Goal: Task Accomplishment & Management: Manage account settings

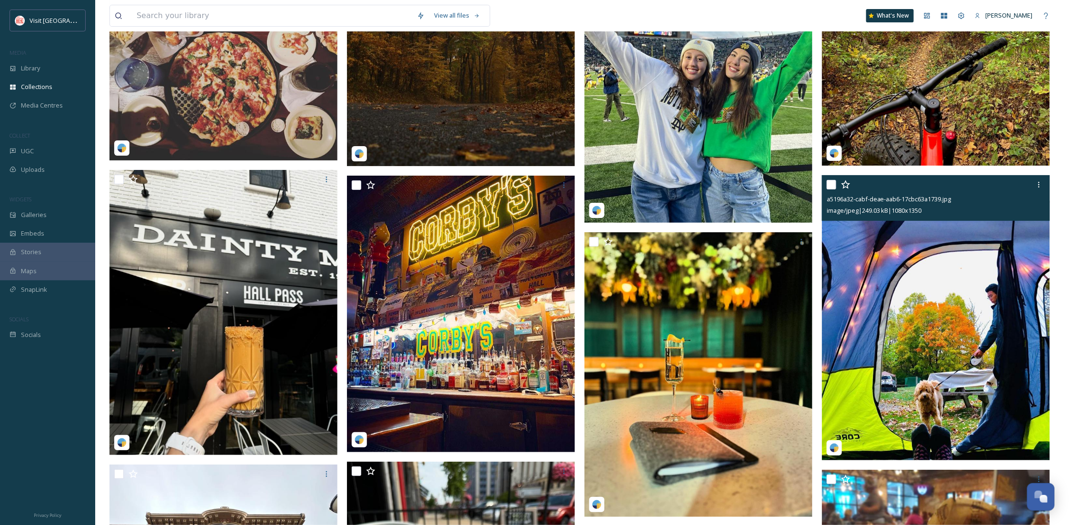
scroll to position [5051, 0]
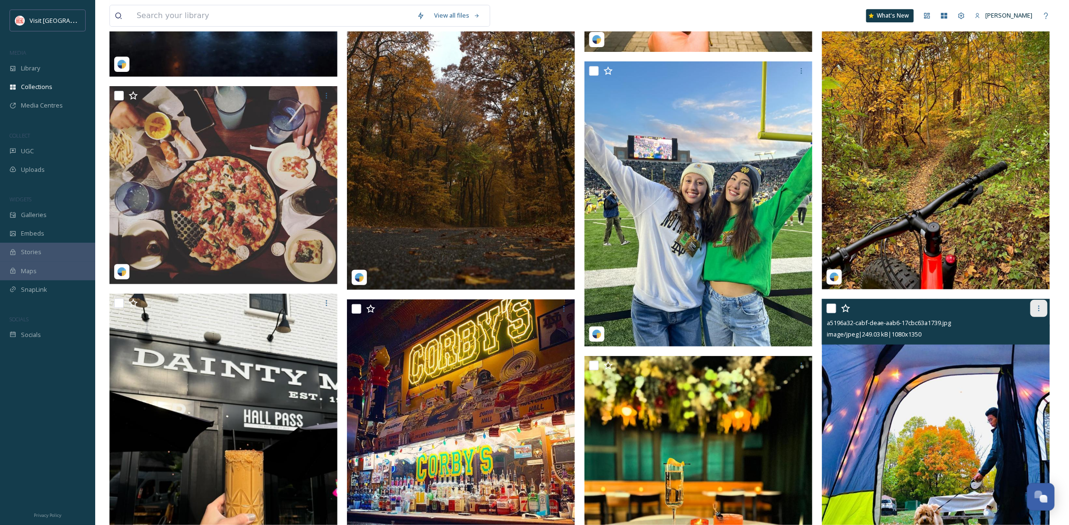
click at [1038, 306] on icon at bounding box center [1040, 309] width 8 height 8
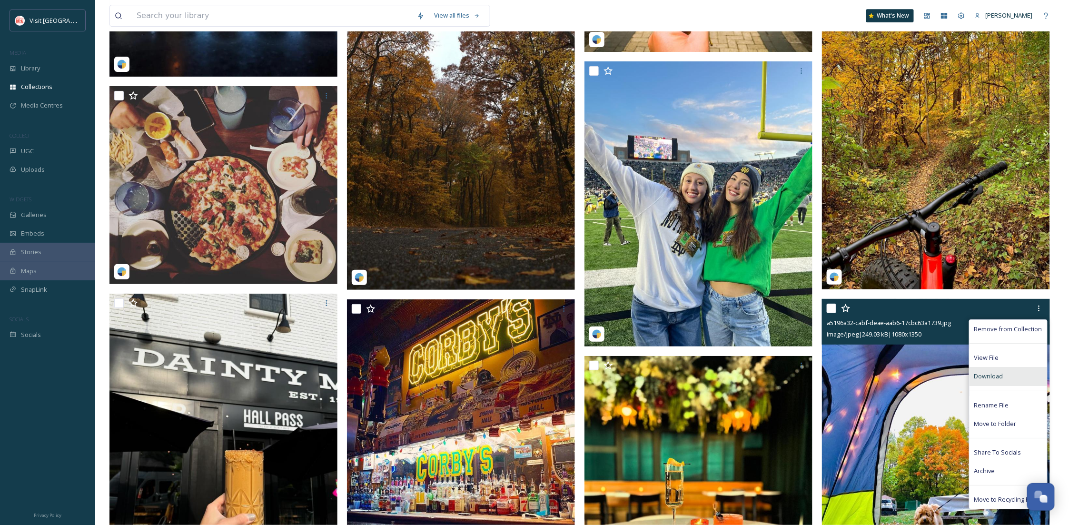
click at [986, 376] on span "Download" at bounding box center [989, 376] width 29 height 9
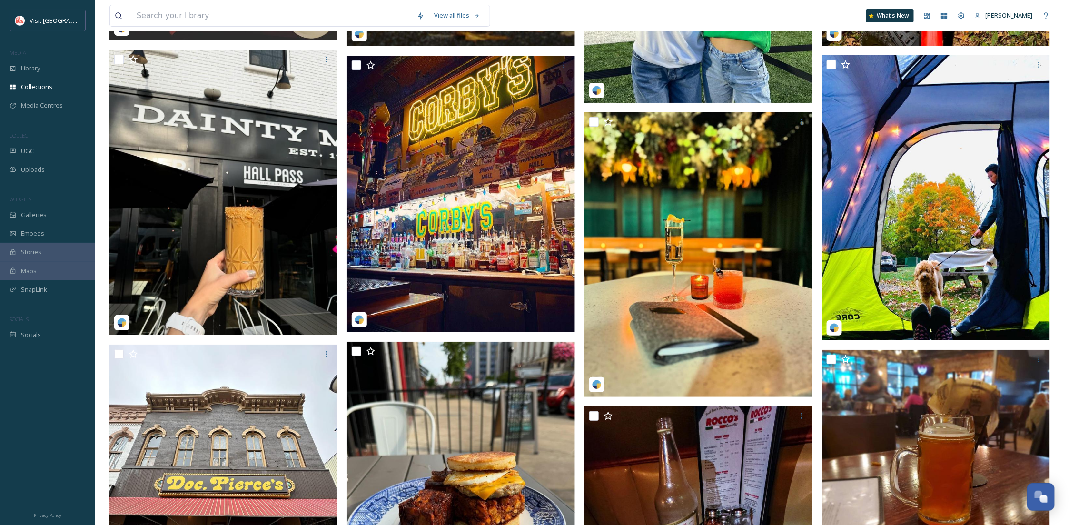
scroll to position [5305, 0]
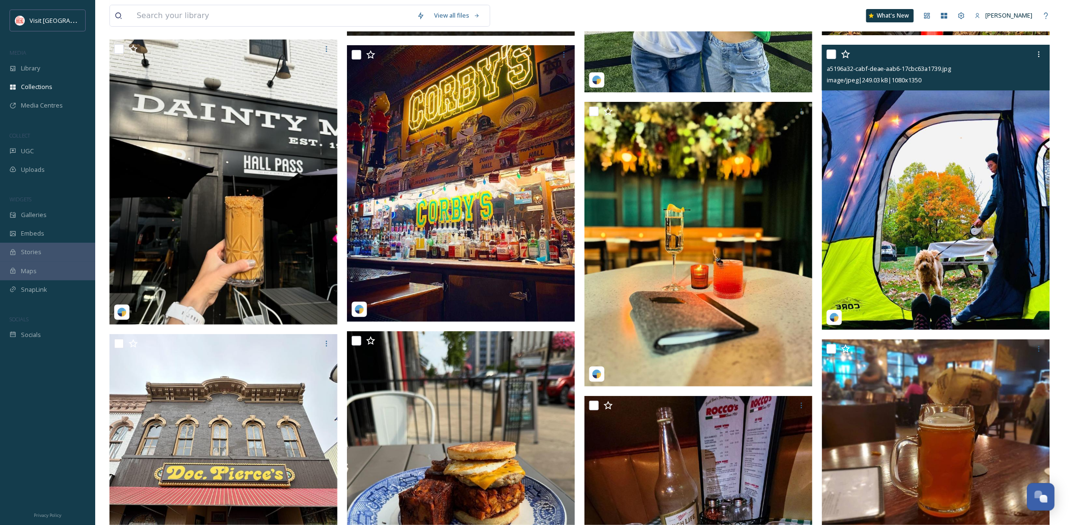
click at [870, 243] on img at bounding box center [936, 187] width 228 height 285
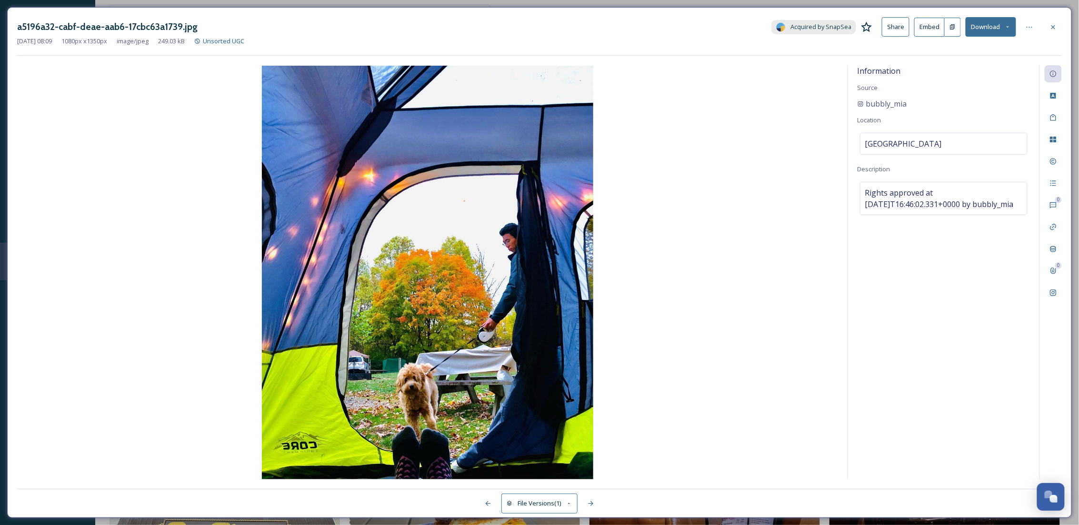
drag, startPoint x: 1050, startPoint y: 23, endPoint x: 1012, endPoint y: 77, distance: 65.5
click at [1050, 23] on icon at bounding box center [1053, 27] width 8 height 8
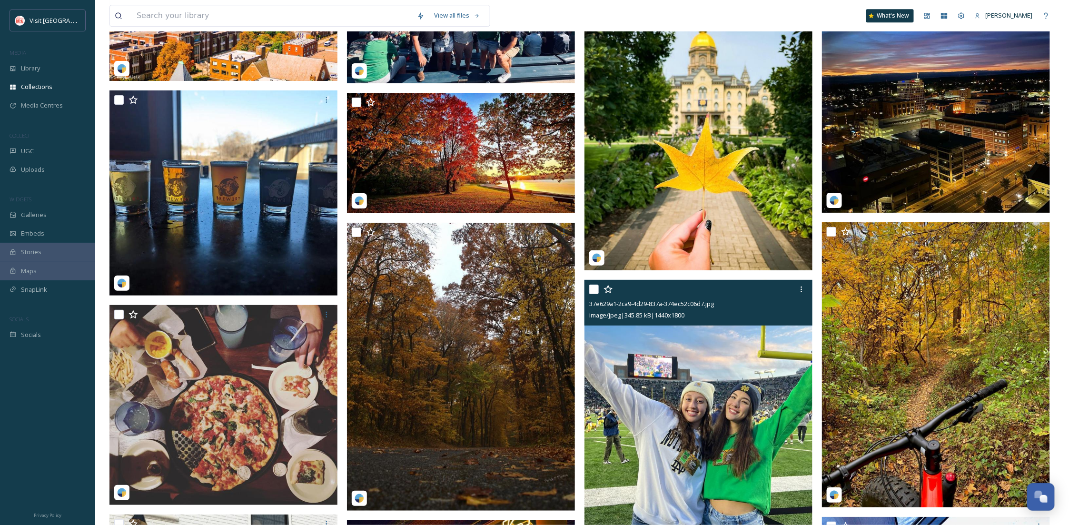
scroll to position [4712, 0]
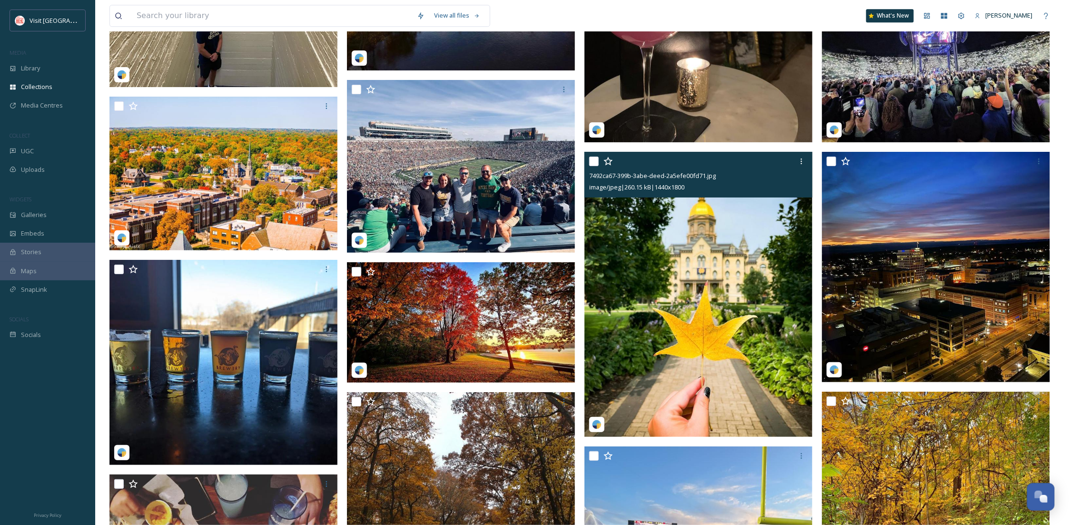
click at [669, 390] on img at bounding box center [699, 294] width 228 height 285
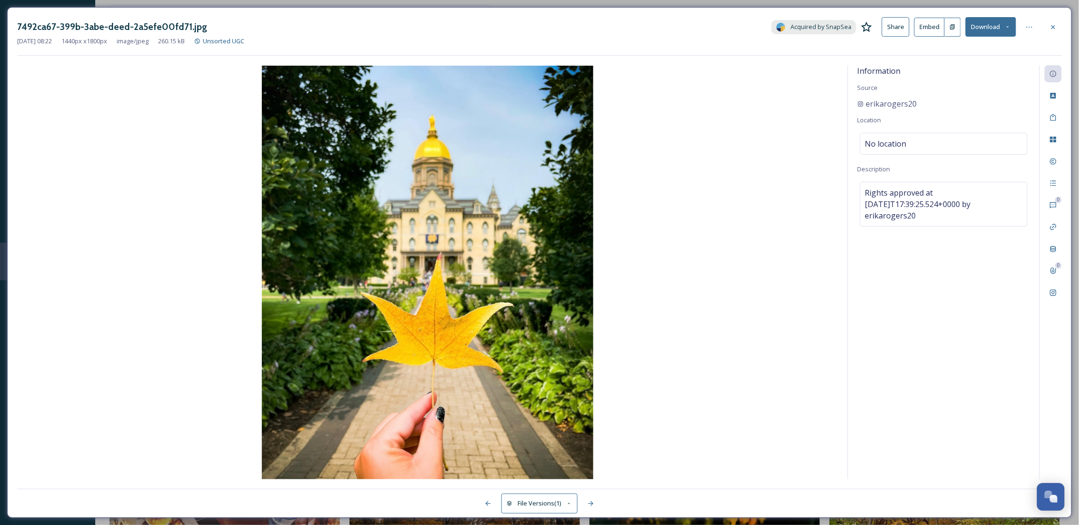
drag, startPoint x: 1053, startPoint y: 25, endPoint x: 1041, endPoint y: 32, distance: 13.5
click at [1053, 25] on icon at bounding box center [1053, 27] width 8 height 8
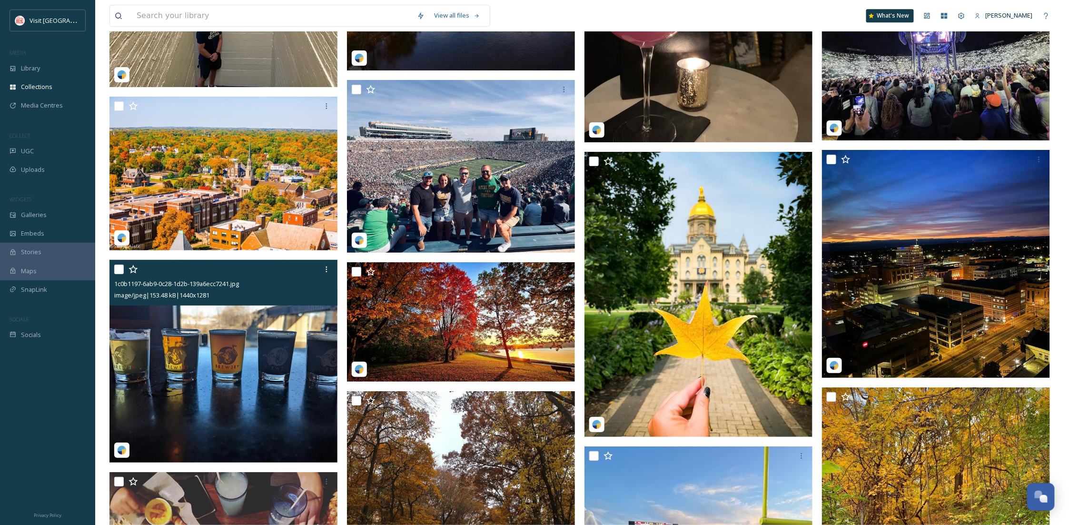
click at [236, 401] on img at bounding box center [224, 361] width 228 height 203
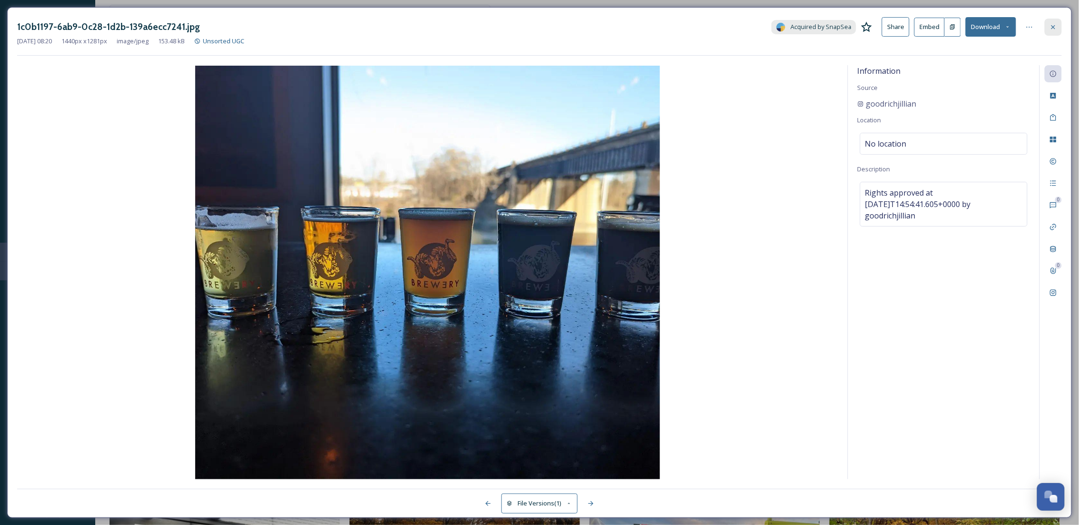
click at [1051, 21] on div at bounding box center [1053, 27] width 17 height 17
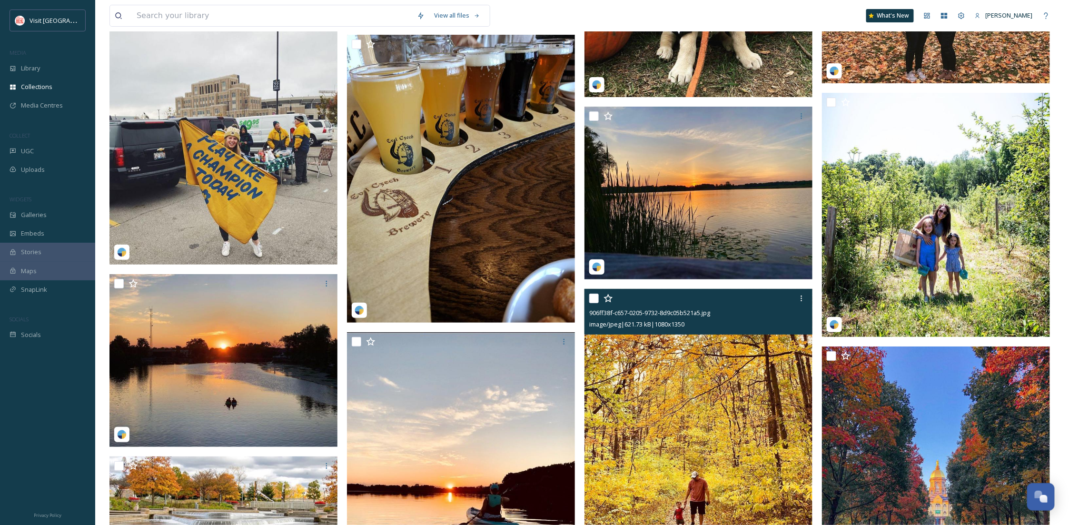
scroll to position [3273, 0]
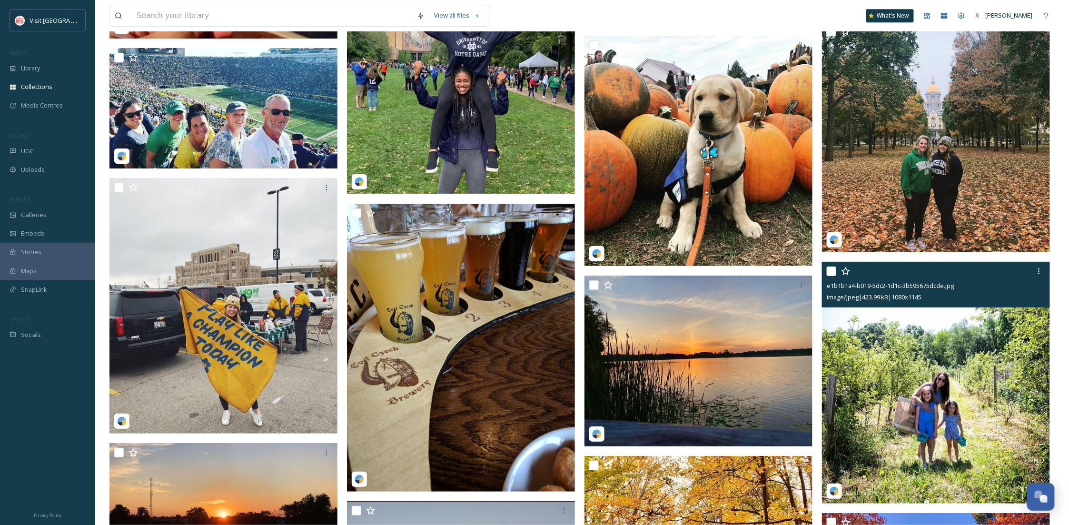
click at [976, 422] on img at bounding box center [936, 383] width 228 height 242
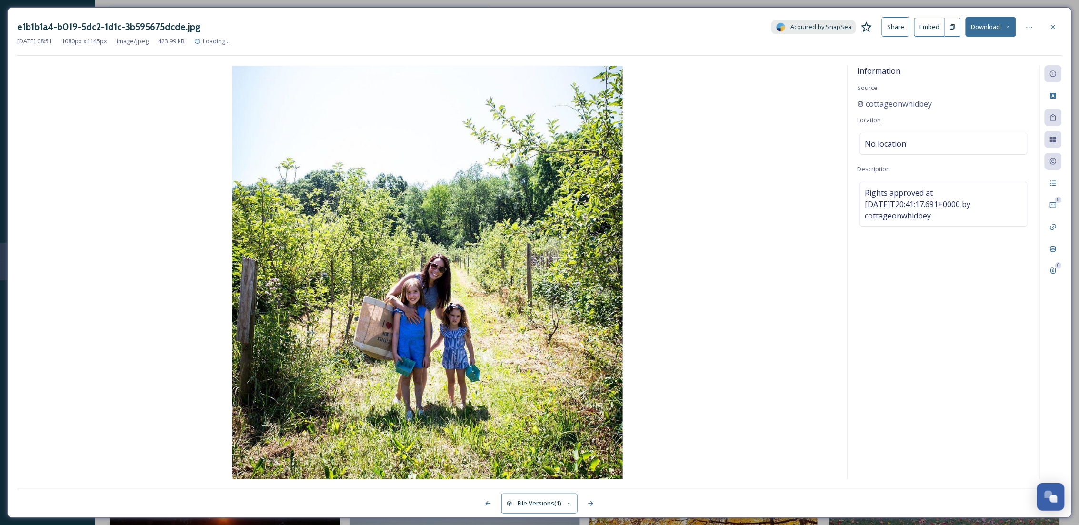
click at [1051, 20] on div at bounding box center [1053, 27] width 17 height 17
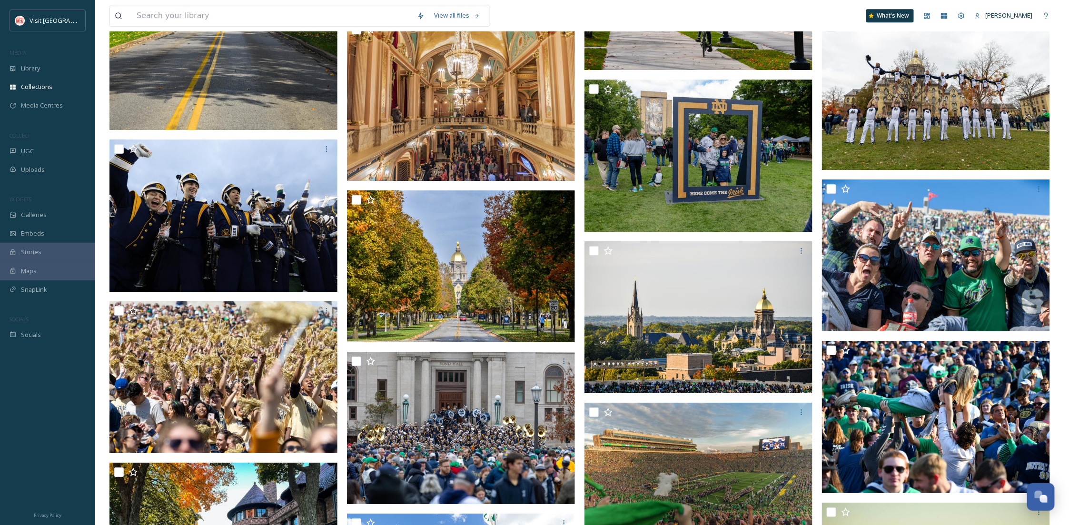
scroll to position [1665, 0]
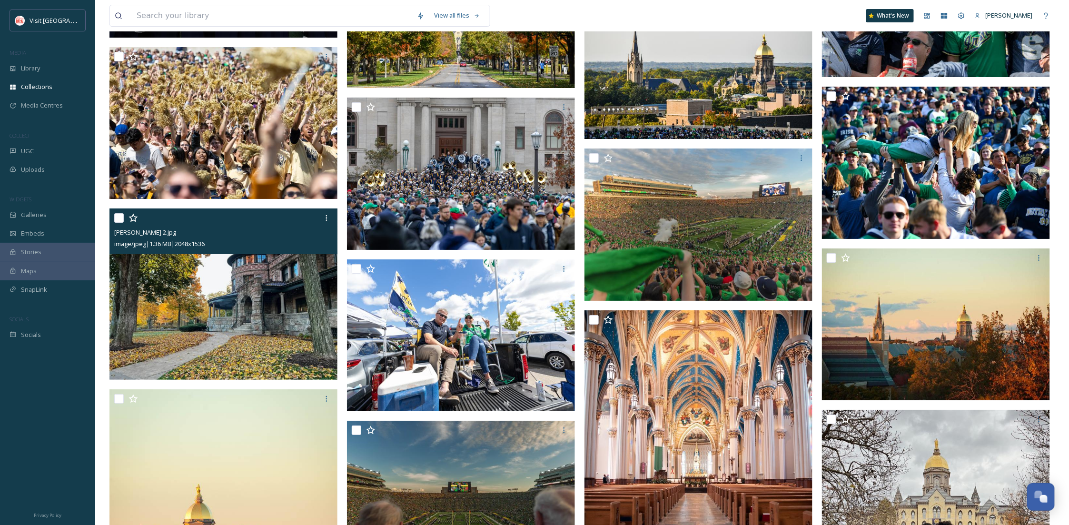
click at [266, 337] on img at bounding box center [224, 294] width 228 height 171
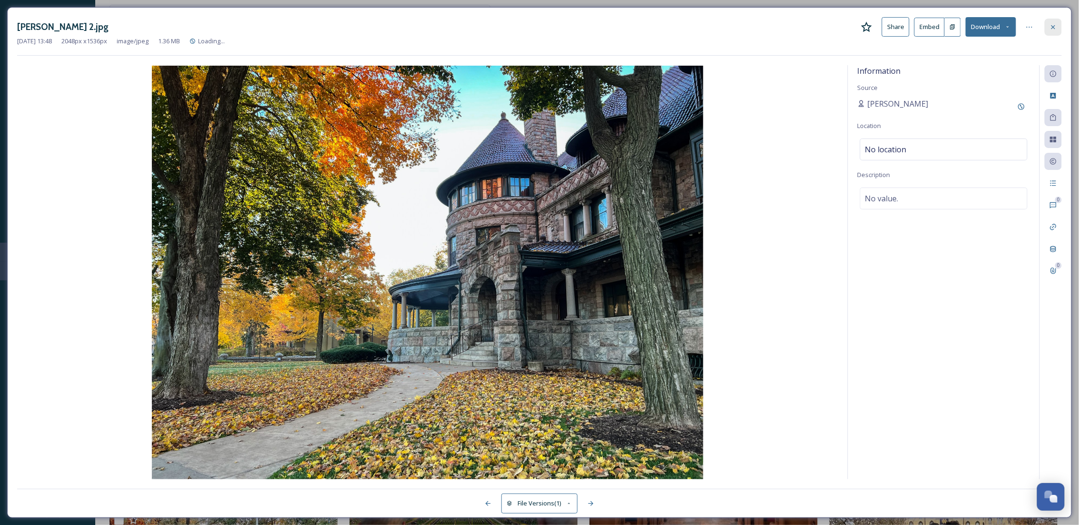
click at [1050, 29] on icon at bounding box center [1053, 27] width 8 height 8
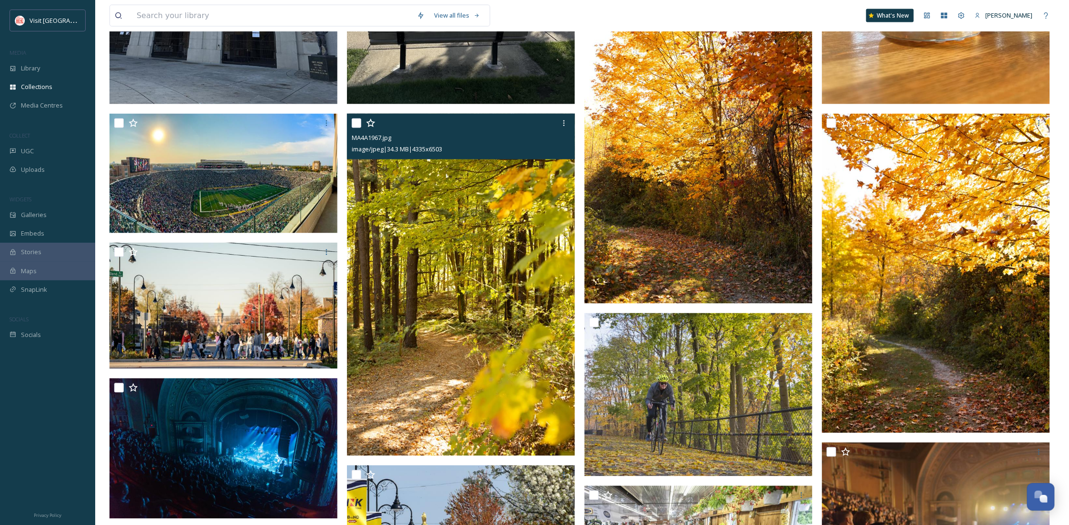
scroll to position [564, 0]
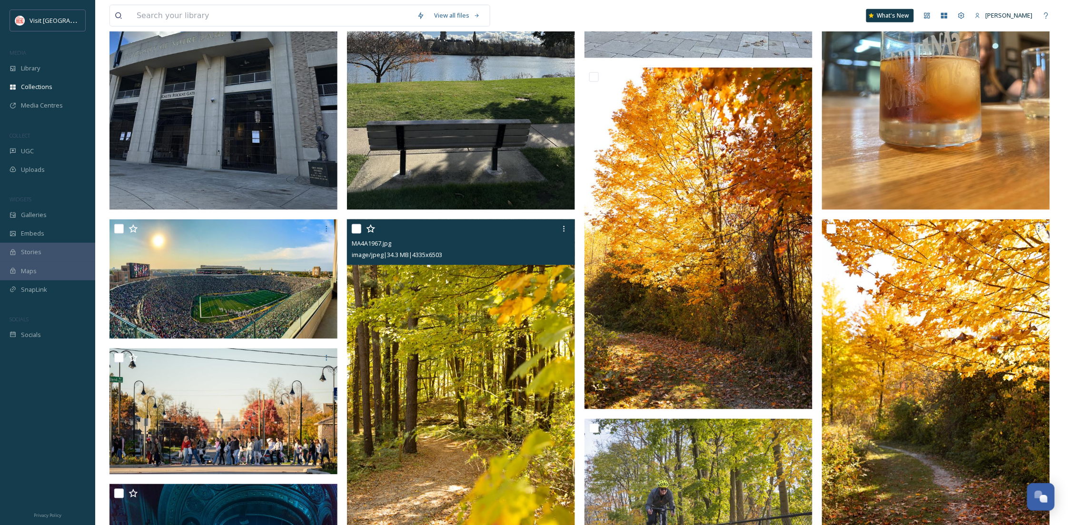
click at [510, 427] on img at bounding box center [461, 391] width 228 height 342
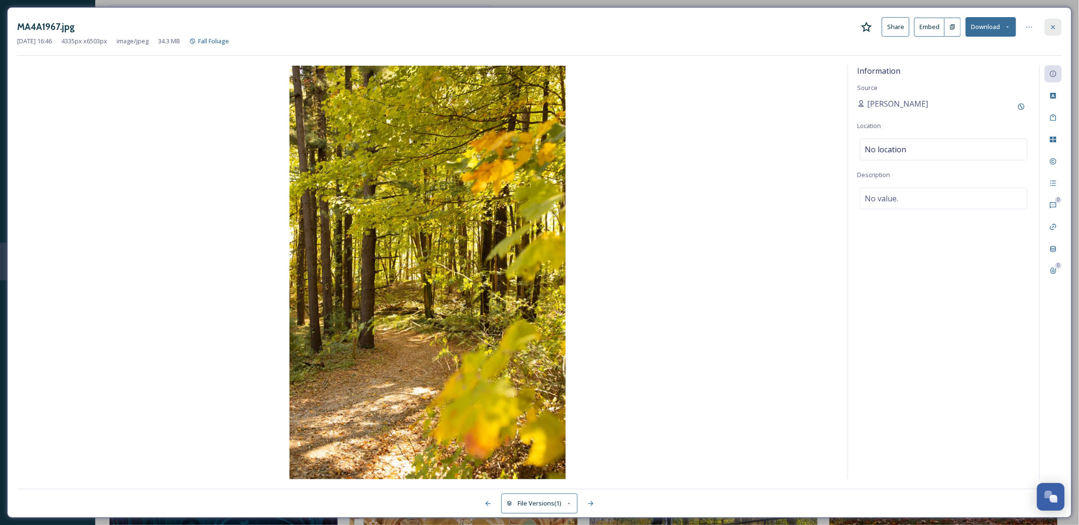
click at [1053, 27] on icon at bounding box center [1053, 27] width 4 height 4
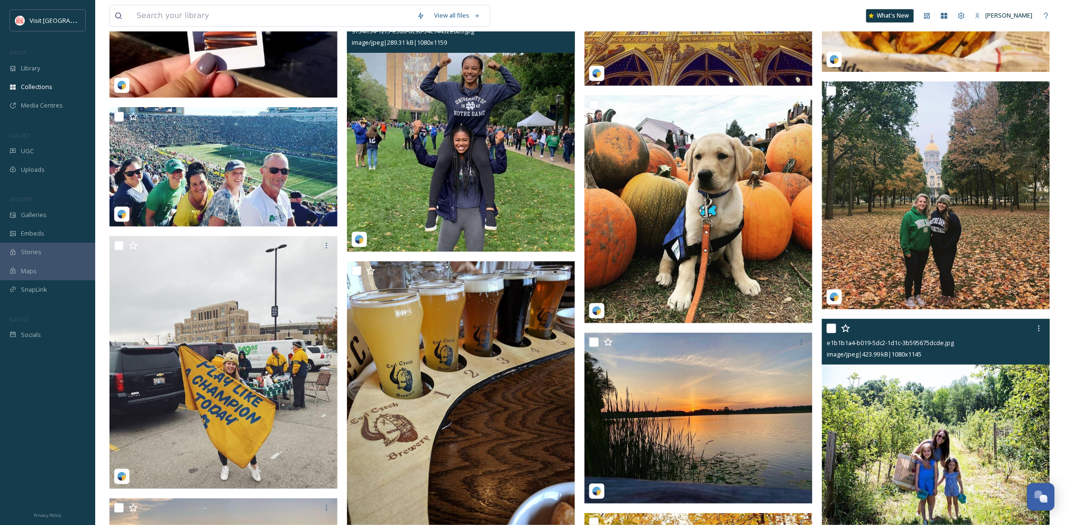
scroll to position [3216, 0]
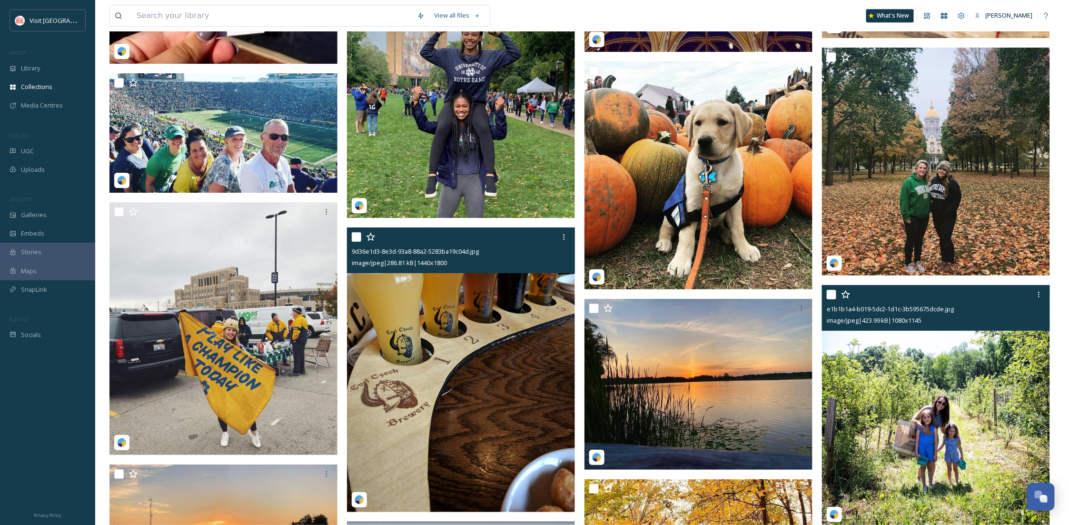
click at [499, 321] on img at bounding box center [461, 370] width 228 height 285
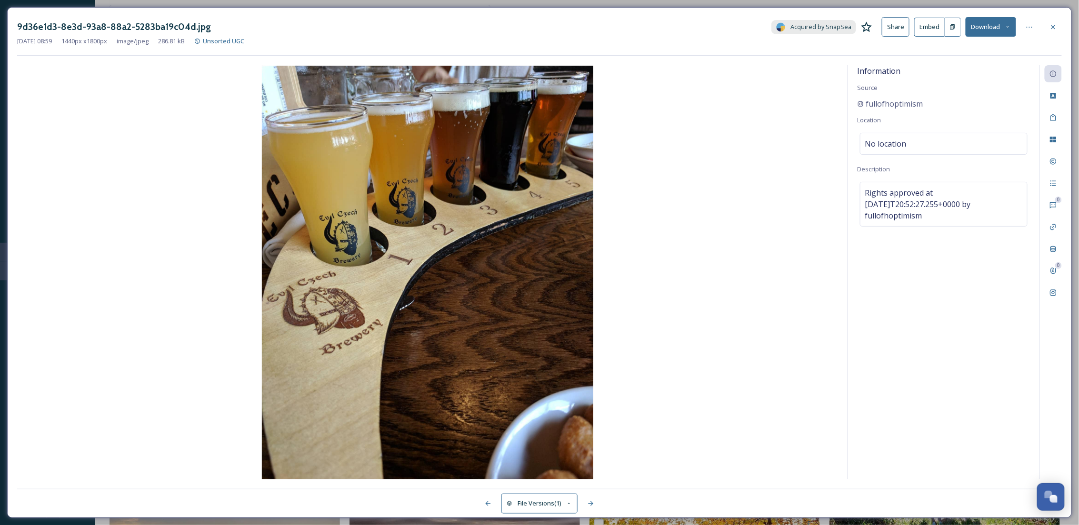
click at [1055, 34] on div at bounding box center [1053, 27] width 17 height 17
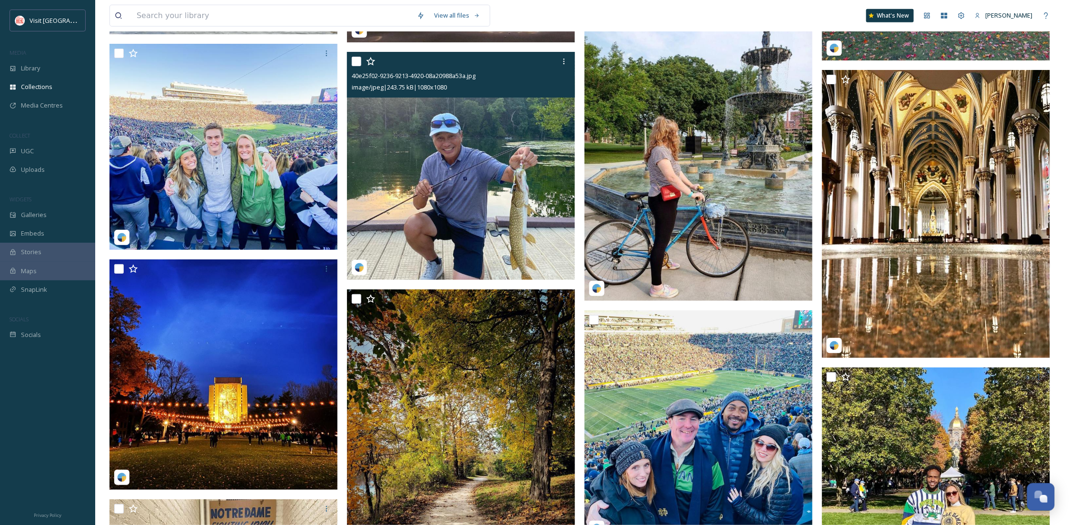
scroll to position [4063, 0]
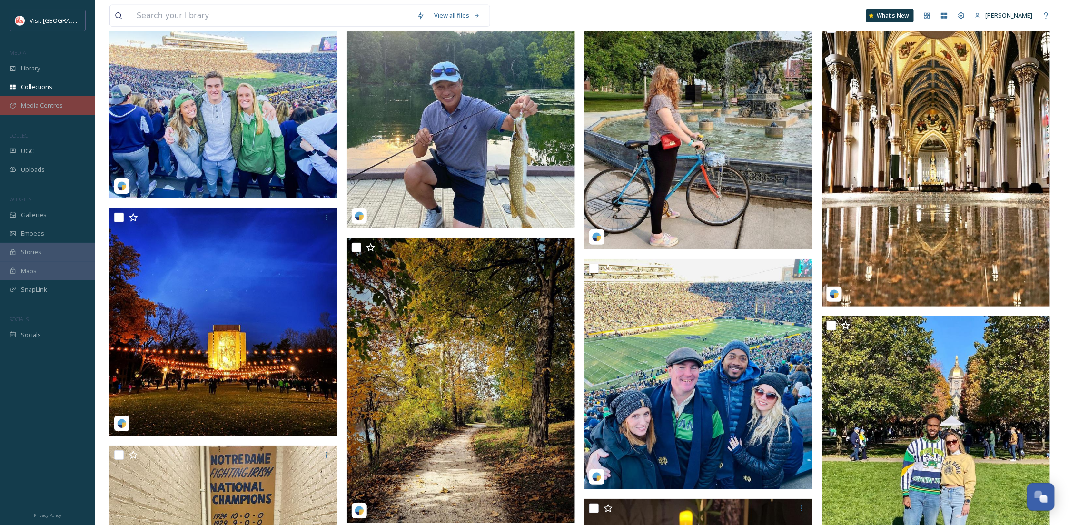
click at [35, 106] on span "Media Centres" at bounding box center [42, 105] width 42 height 9
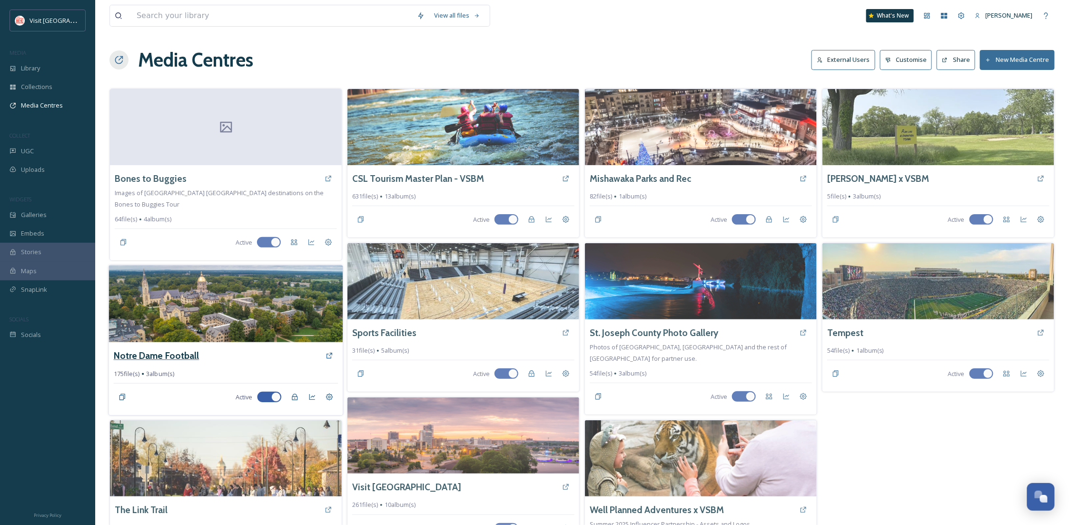
click at [181, 349] on h3 "Notre Dame Football" at bounding box center [157, 356] width 86 height 14
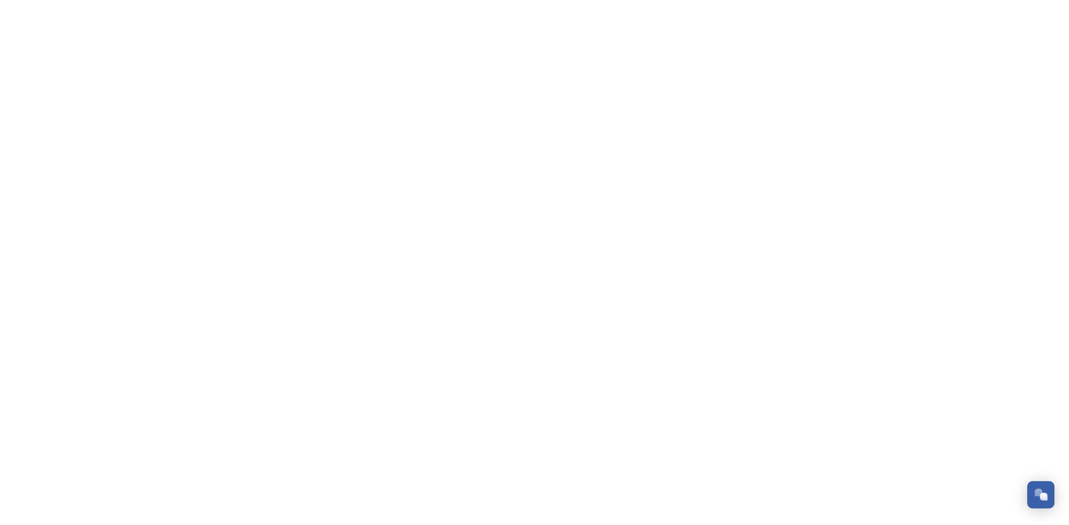
scroll to position [145, 0]
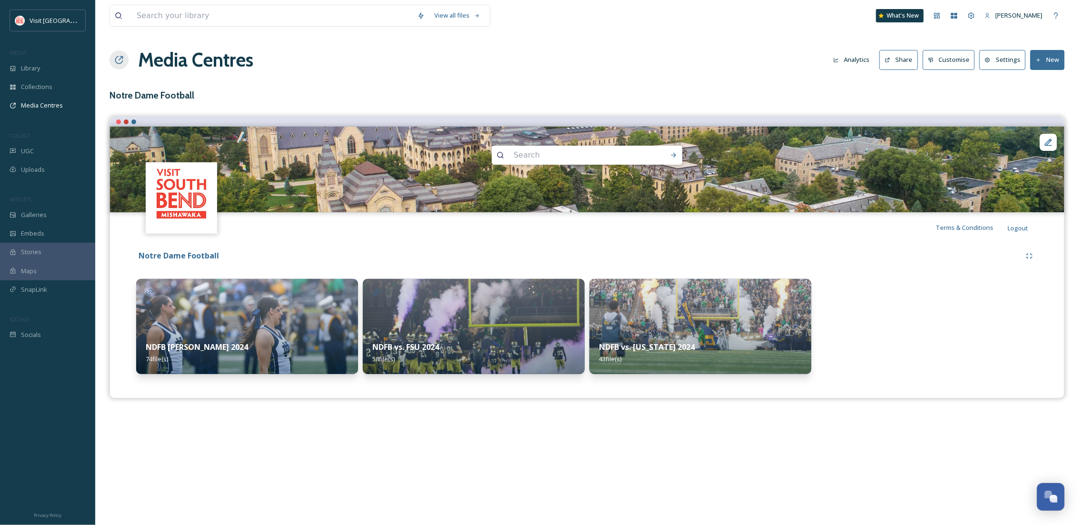
click at [210, 331] on img at bounding box center [247, 326] width 222 height 95
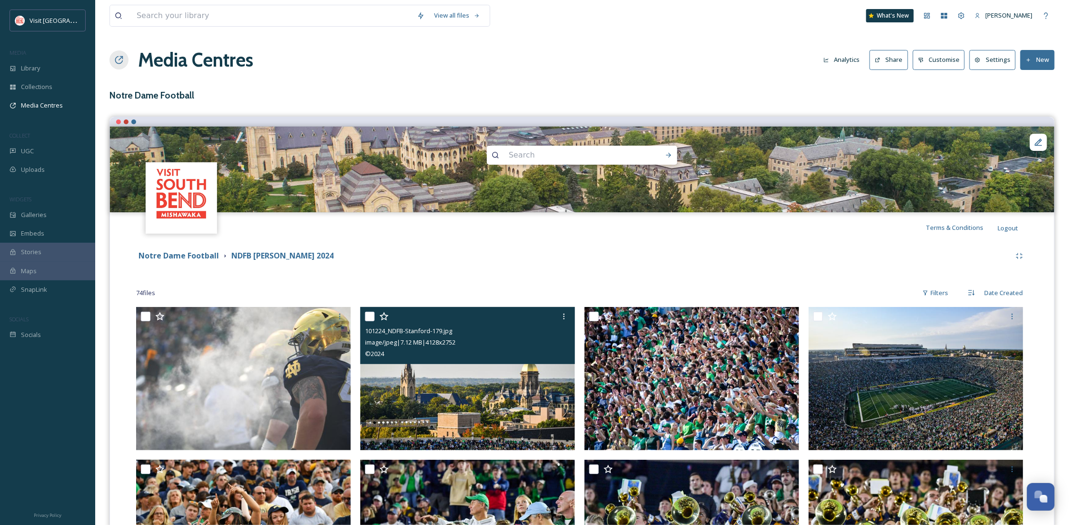
click at [365, 315] on input "checkbox" at bounding box center [370, 317] width 10 height 10
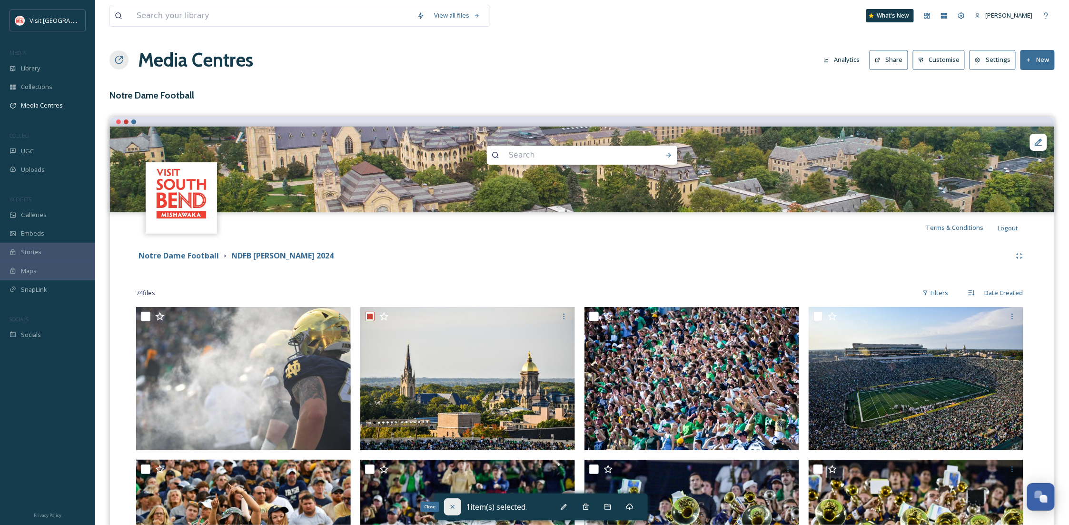
click at [455, 503] on icon at bounding box center [453, 507] width 8 height 8
checkbox input "false"
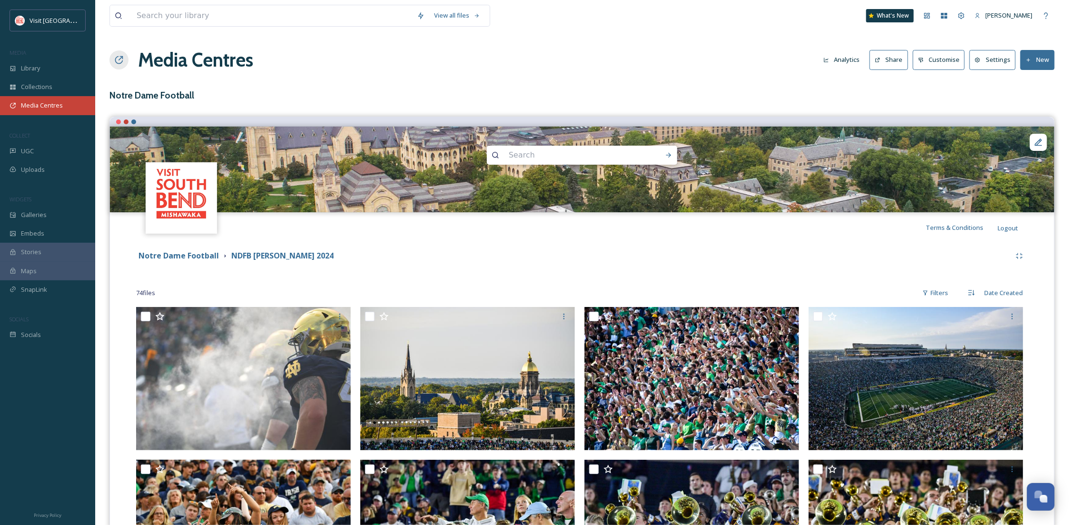
click at [59, 100] on div "Media Centres" at bounding box center [47, 105] width 95 height 19
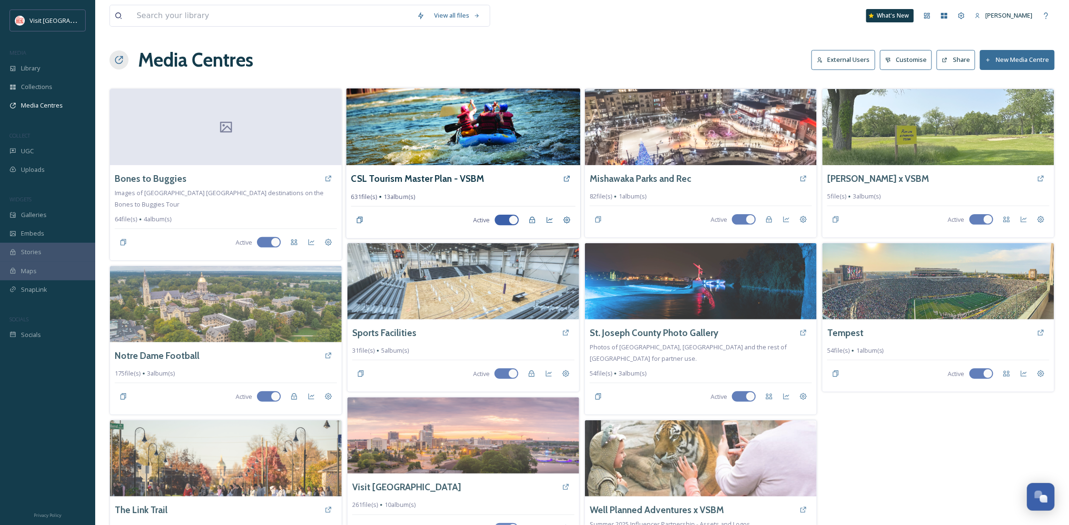
click at [408, 200] on span "13 album(s)" at bounding box center [399, 196] width 31 height 9
click at [407, 176] on h3 "CSL Tourism Master Plan - VSBM" at bounding box center [417, 179] width 133 height 14
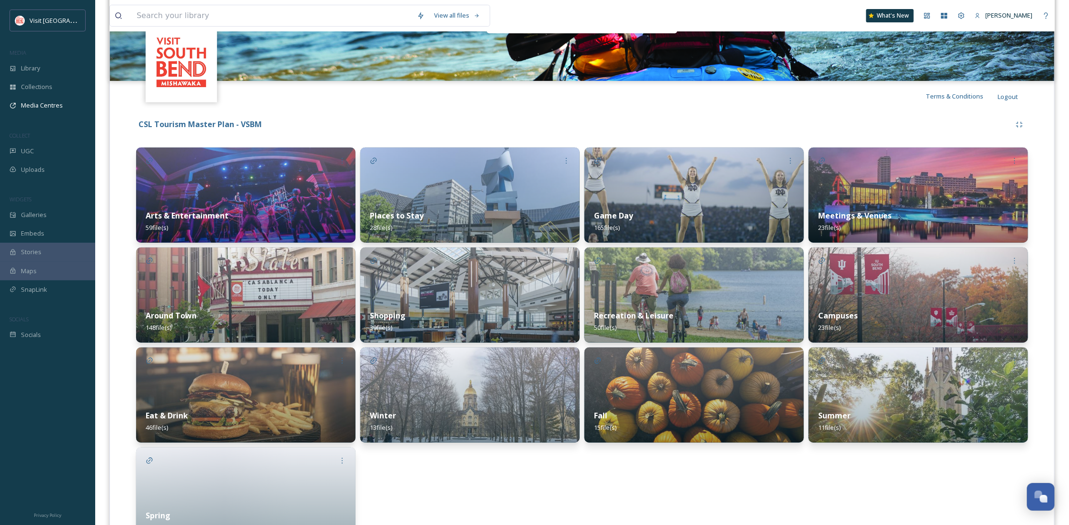
scroll to position [169, 0]
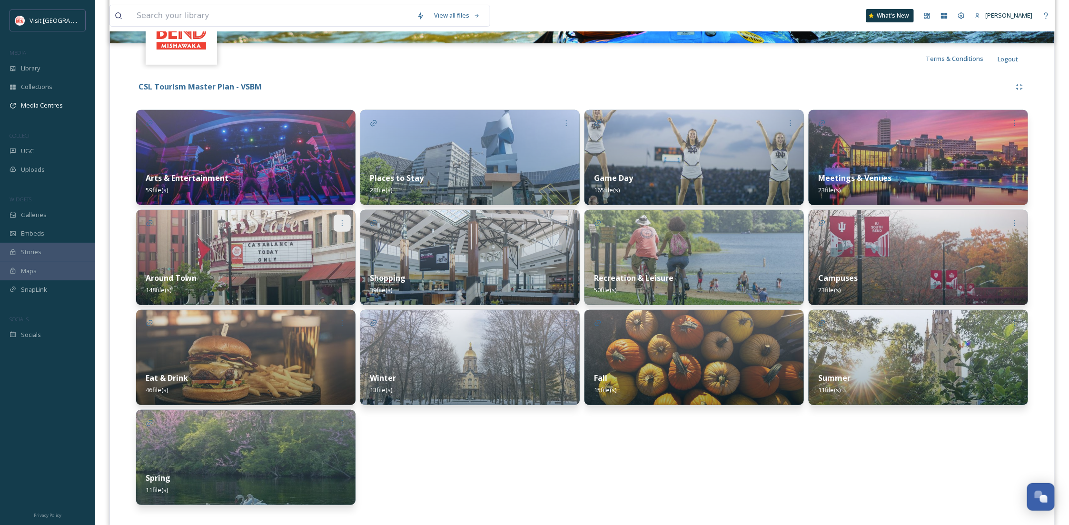
click at [340, 225] on icon at bounding box center [343, 224] width 8 height 8
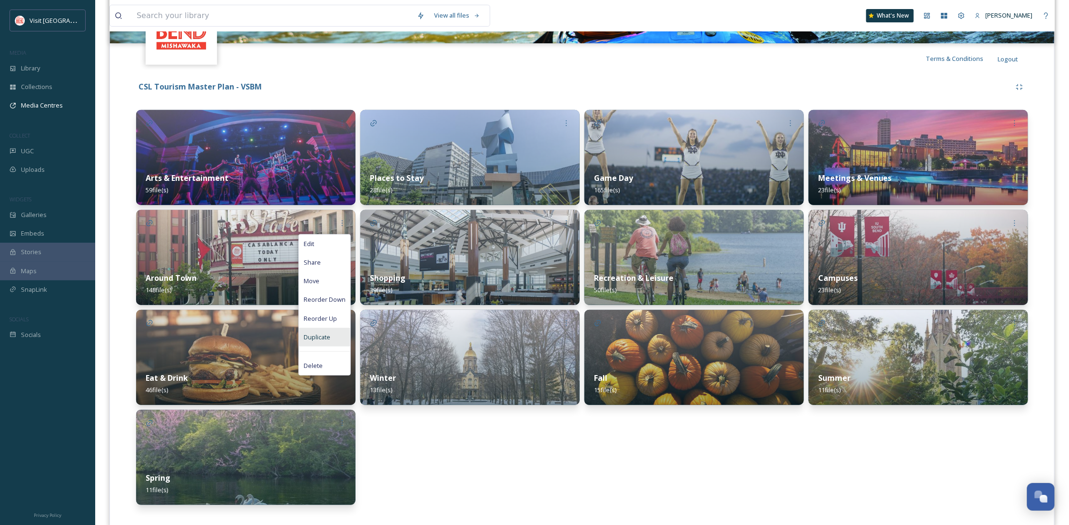
click at [326, 333] on span "Duplicate" at bounding box center [317, 337] width 27 height 9
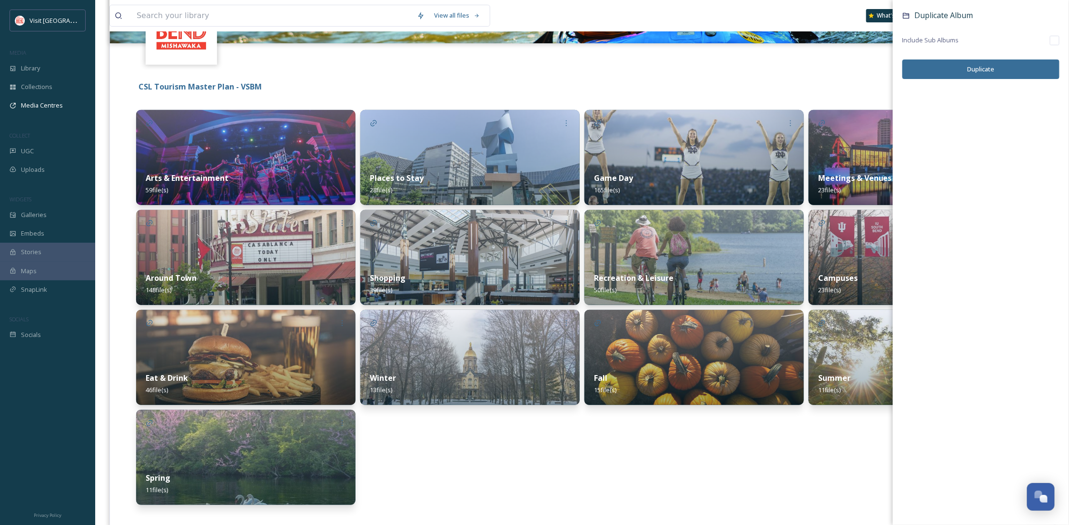
click at [1056, 42] on input "checkbox" at bounding box center [1055, 41] width 10 height 10
checkbox input "true"
click at [1043, 65] on button "Duplicate" at bounding box center [981, 70] width 157 height 20
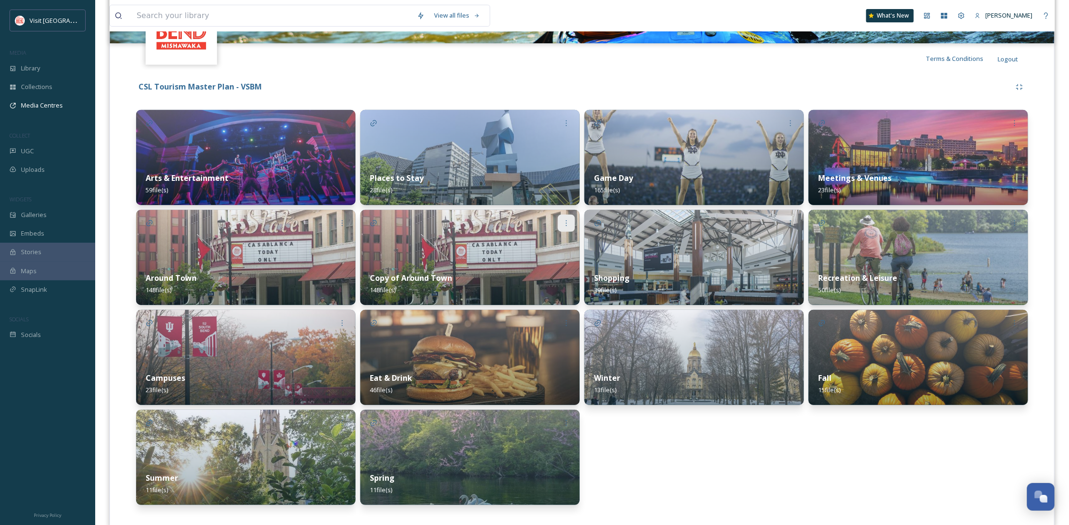
click at [567, 218] on div at bounding box center [566, 223] width 17 height 17
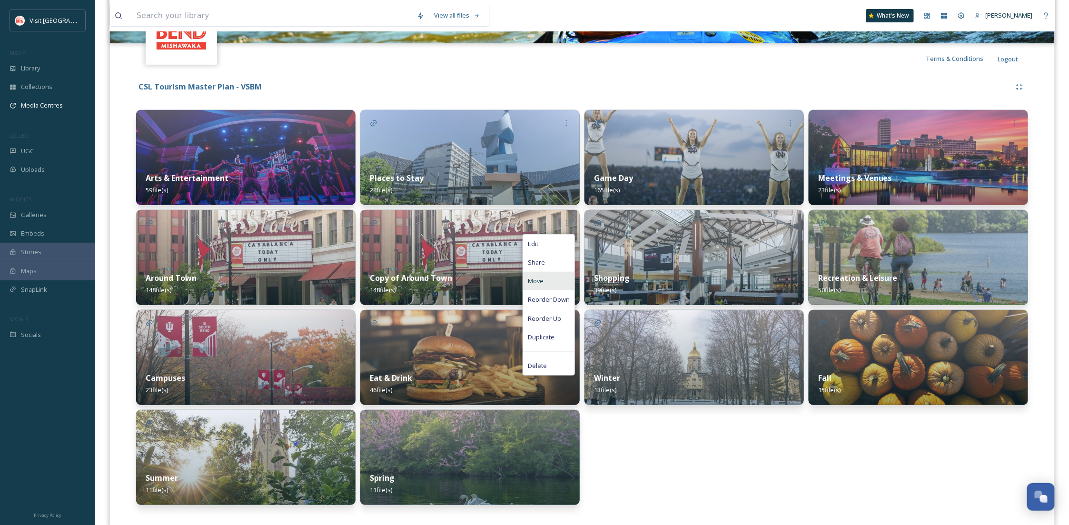
click at [561, 275] on div "Move" at bounding box center [548, 281] width 51 height 19
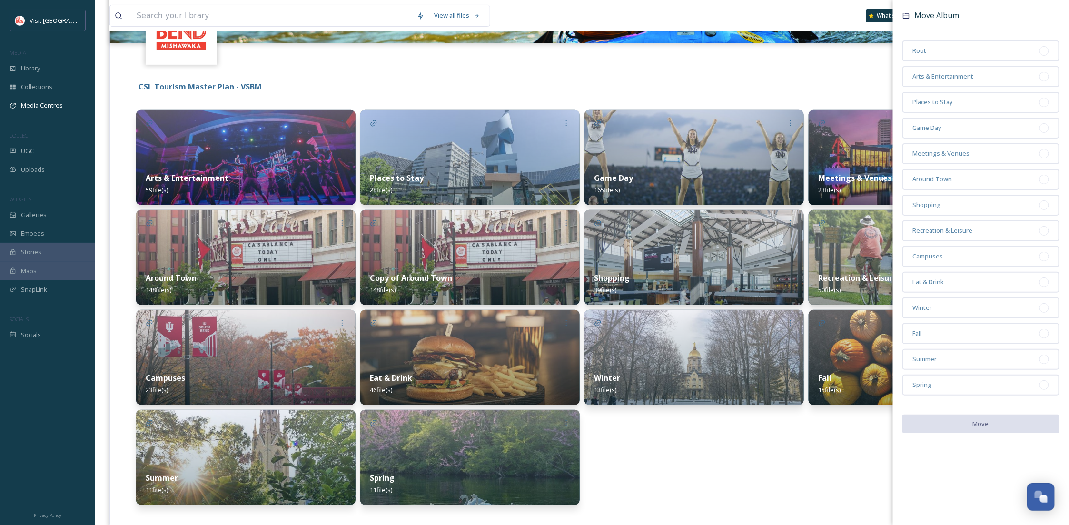
click at [907, 17] on icon at bounding box center [907, 16] width 8 height 8
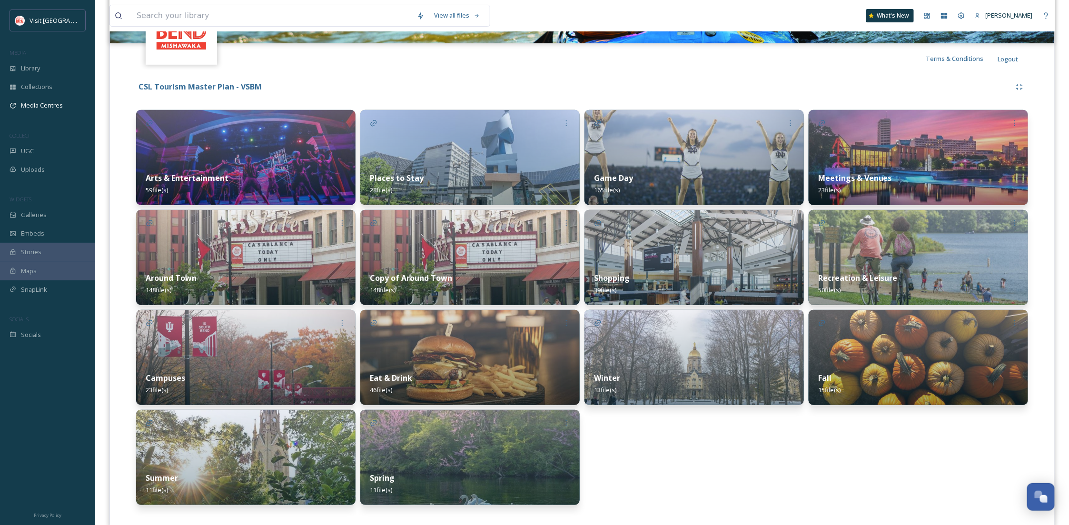
click at [684, 438] on div "Game Day 165 file(s) Shopping 39 file(s) Winter 13 file(s)" at bounding box center [695, 307] width 220 height 395
click at [566, 224] on icon at bounding box center [567, 224] width 8 height 8
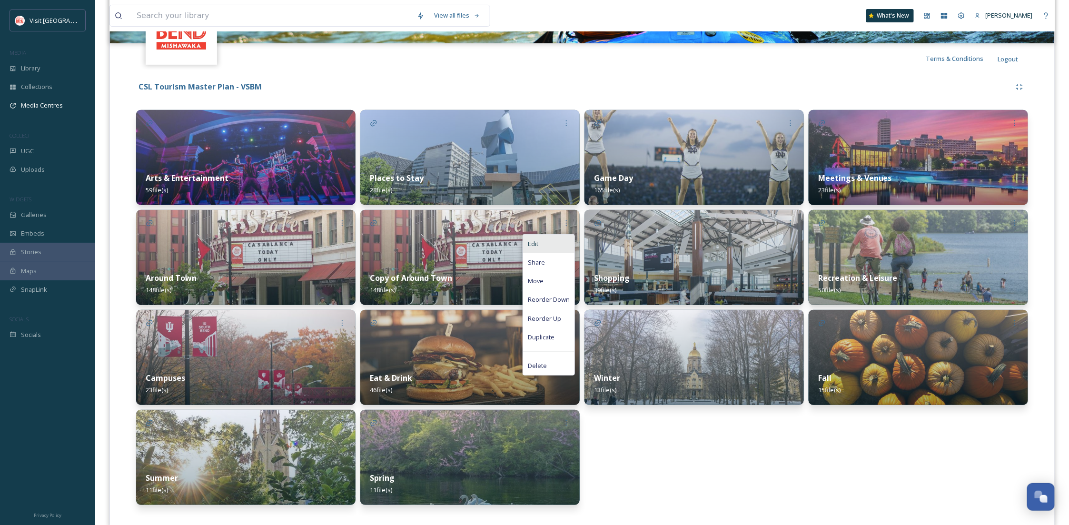
click at [543, 250] on div "Edit" at bounding box center [548, 244] width 51 height 19
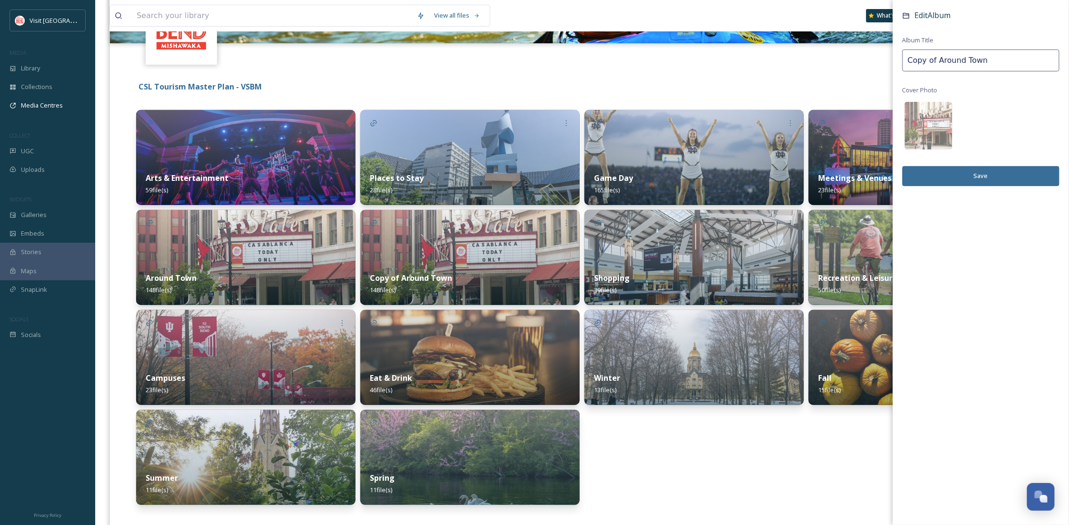
click at [991, 173] on button "Save" at bounding box center [981, 176] width 157 height 20
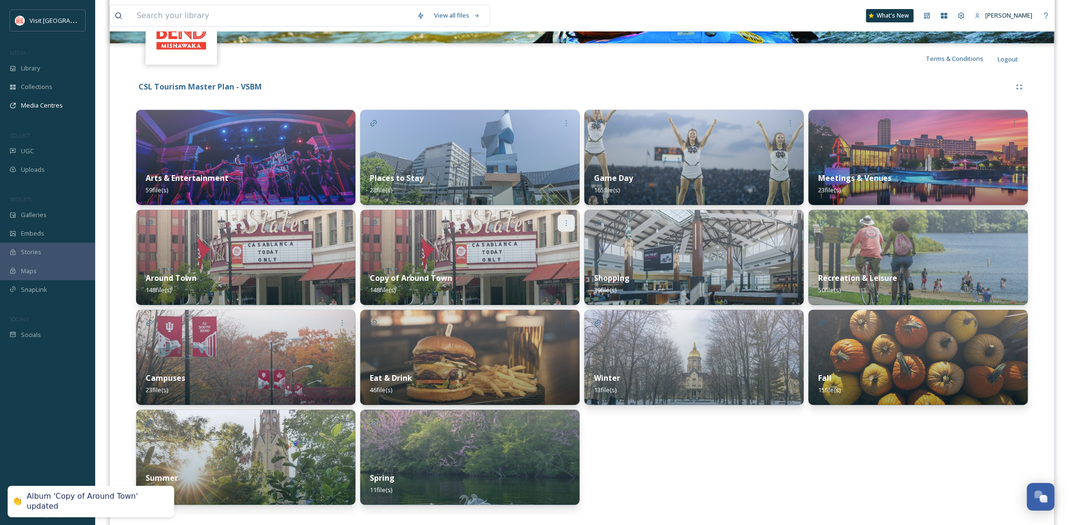
click at [566, 220] on icon at bounding box center [567, 224] width 8 height 8
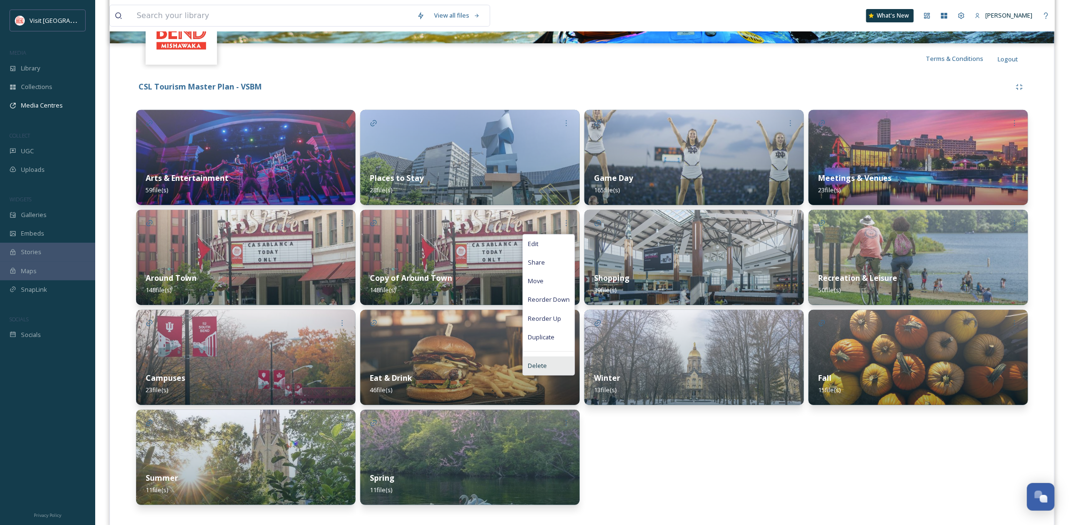
click at [544, 368] on span "Delete" at bounding box center [537, 365] width 19 height 9
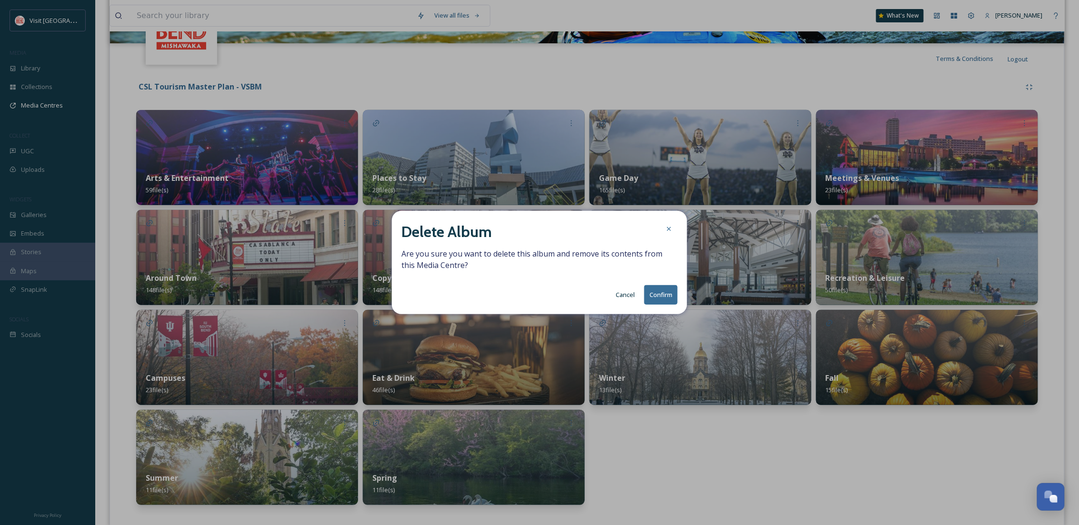
click at [672, 295] on button "Confirm" at bounding box center [660, 295] width 33 height 20
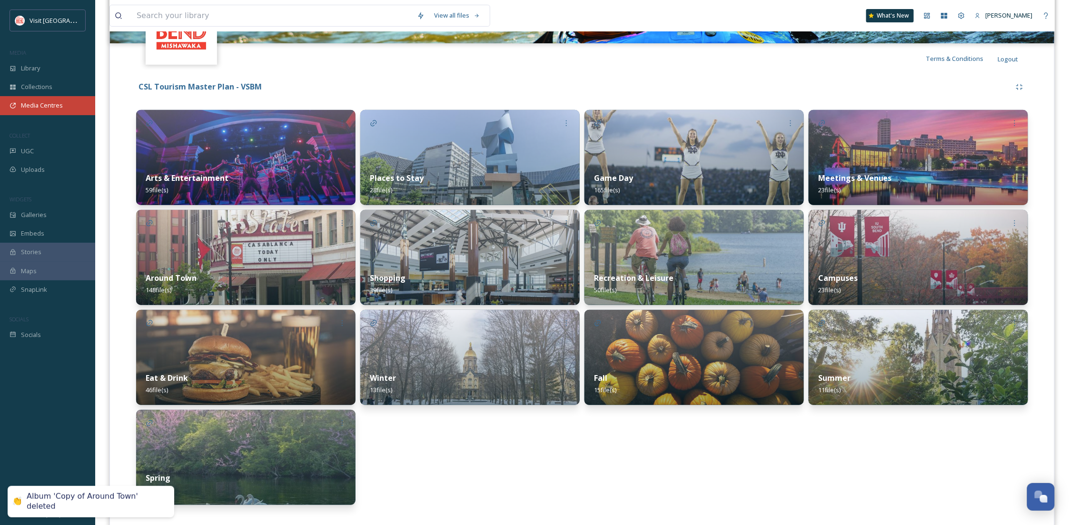
click at [69, 103] on div "Media Centres" at bounding box center [47, 105] width 95 height 19
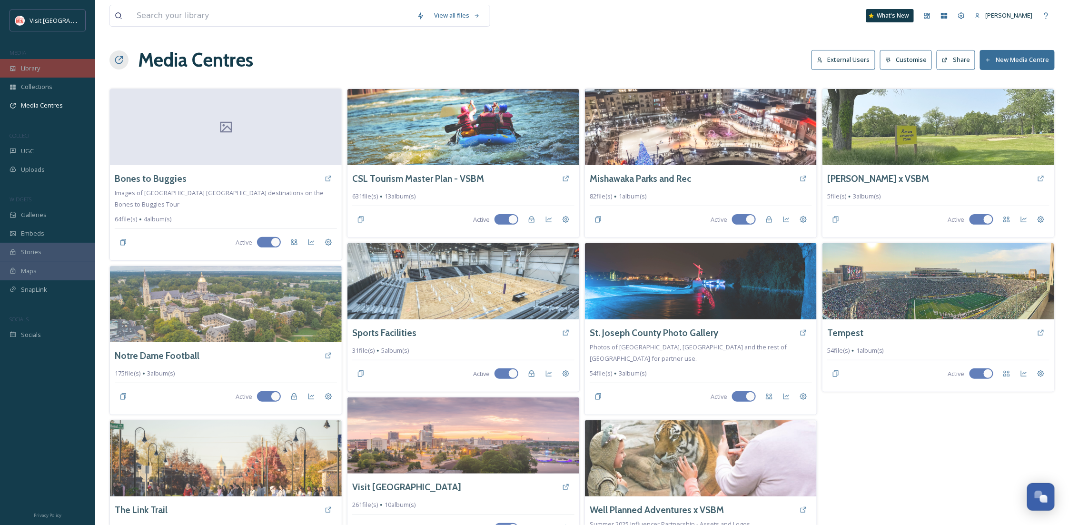
click at [55, 72] on div "Library" at bounding box center [47, 68] width 95 height 19
